Goal: Navigation & Orientation: Find specific page/section

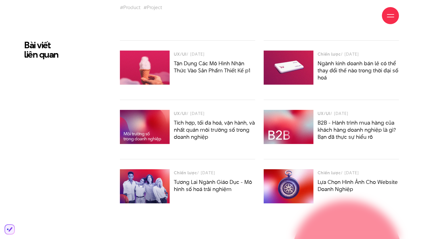
scroll to position [1432, 0]
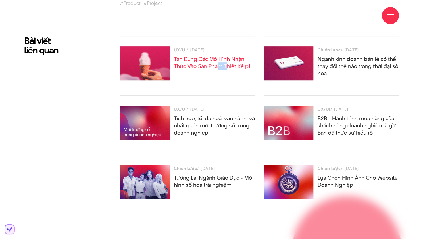
drag, startPoint x: 218, startPoint y: 75, endPoint x: 226, endPoint y: 60, distance: 16.9
click at [226, 60] on div "UX/UI / [DATE] Tận Dụng Các Mô Hình Nhận Thức Vào Sản Phẩm Thiết Kế p1" at bounding box center [187, 65] width 135 height 59
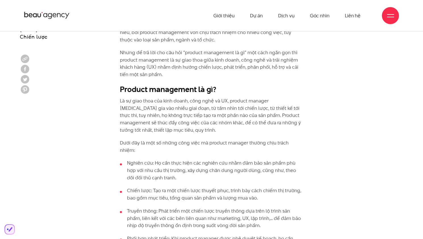
scroll to position [429, 0]
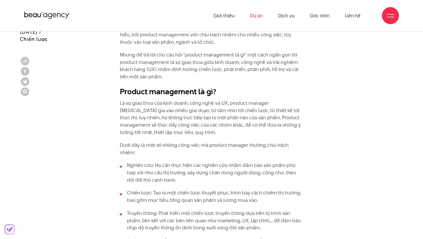
click at [259, 16] on link "Dự án" at bounding box center [255, 15] width 13 height 31
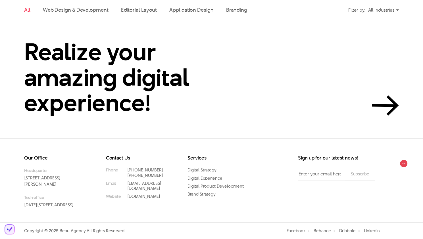
scroll to position [1295, 0]
click at [392, 9] on div "All Industries" at bounding box center [383, 10] width 31 height 10
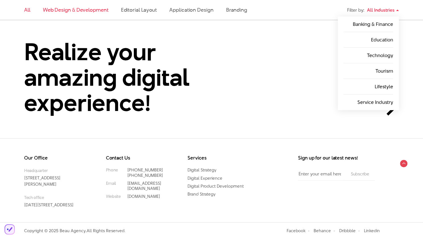
click at [74, 13] on link "Web Design & Development" at bounding box center [76, 9] width 66 height 7
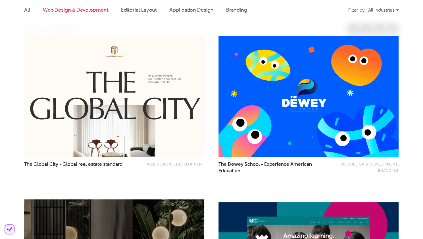
scroll to position [171, 0]
